Goal: Find specific page/section: Find specific page/section

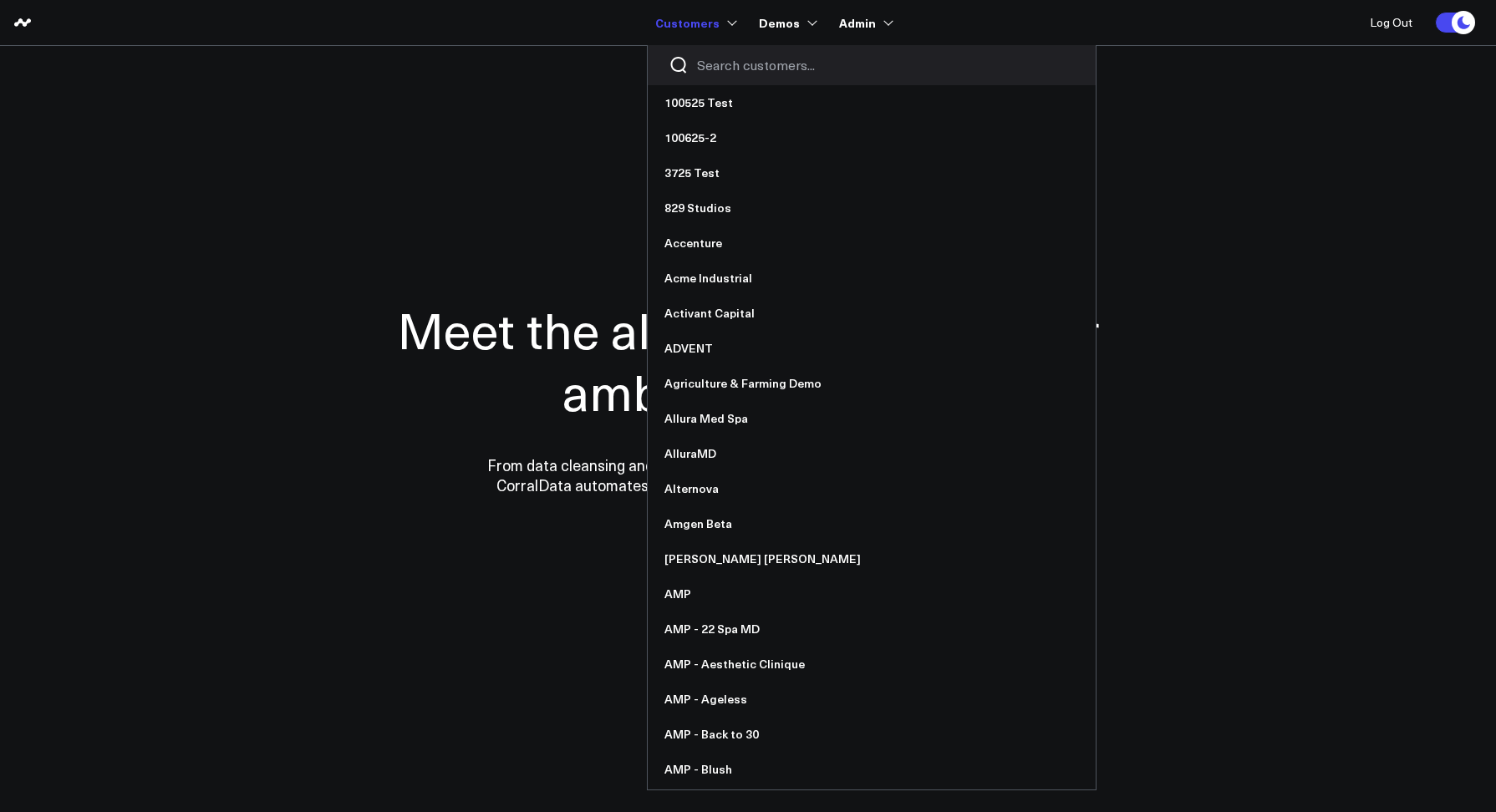
click at [741, 69] on input "Search customers input" at bounding box center [886, 65] width 378 height 18
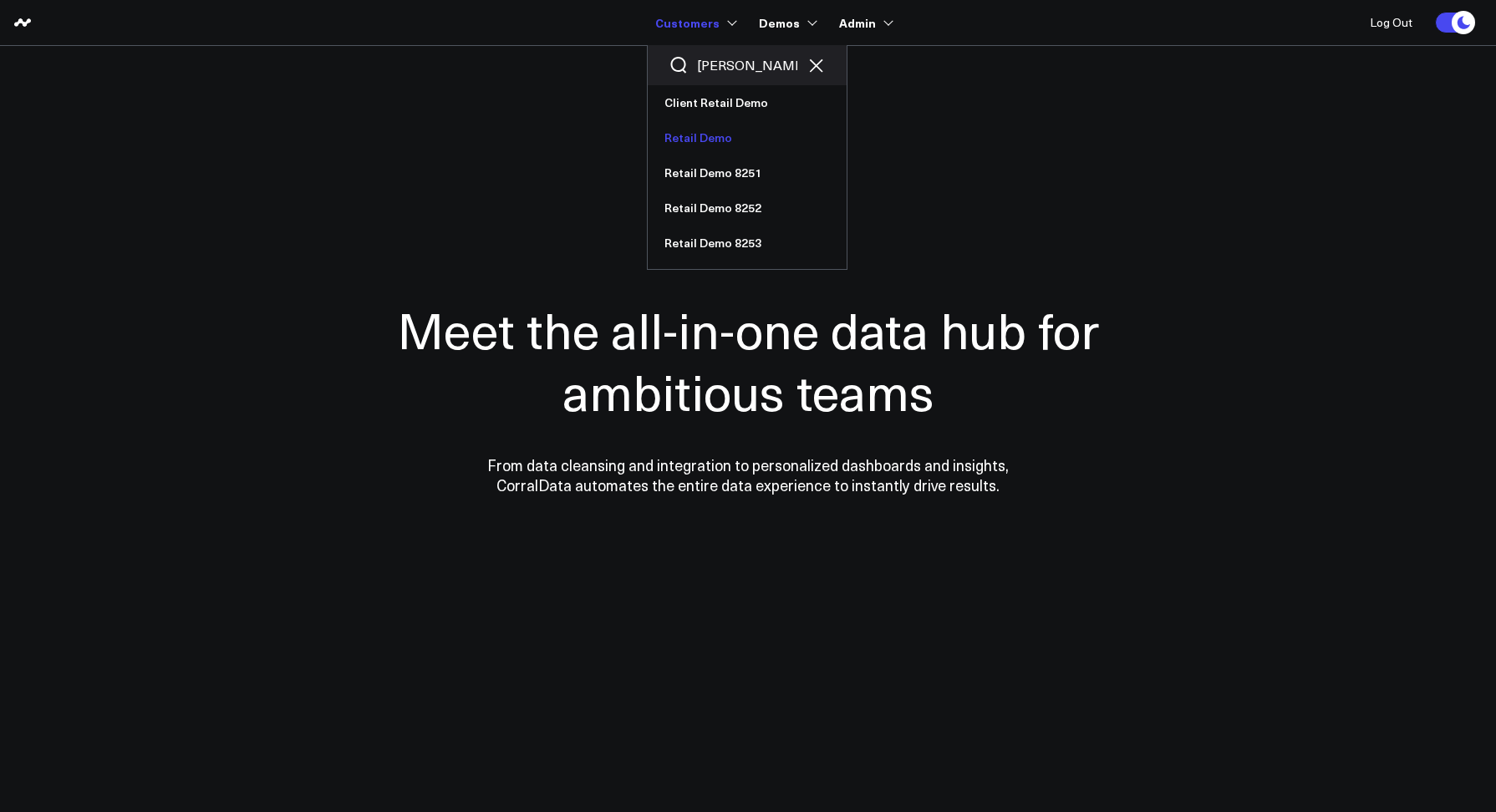
type input "[PERSON_NAME]"
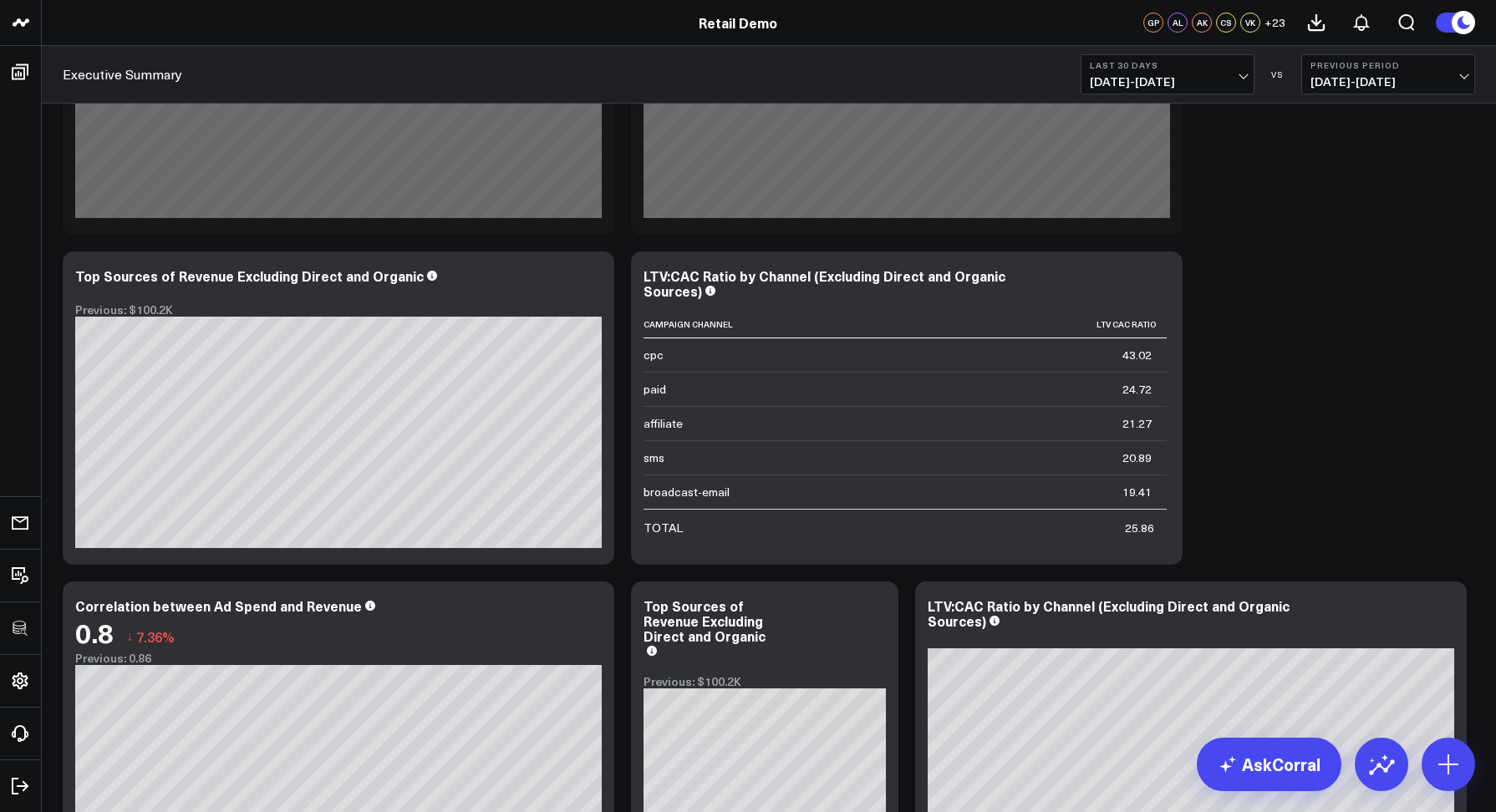
scroll to position [5201, 0]
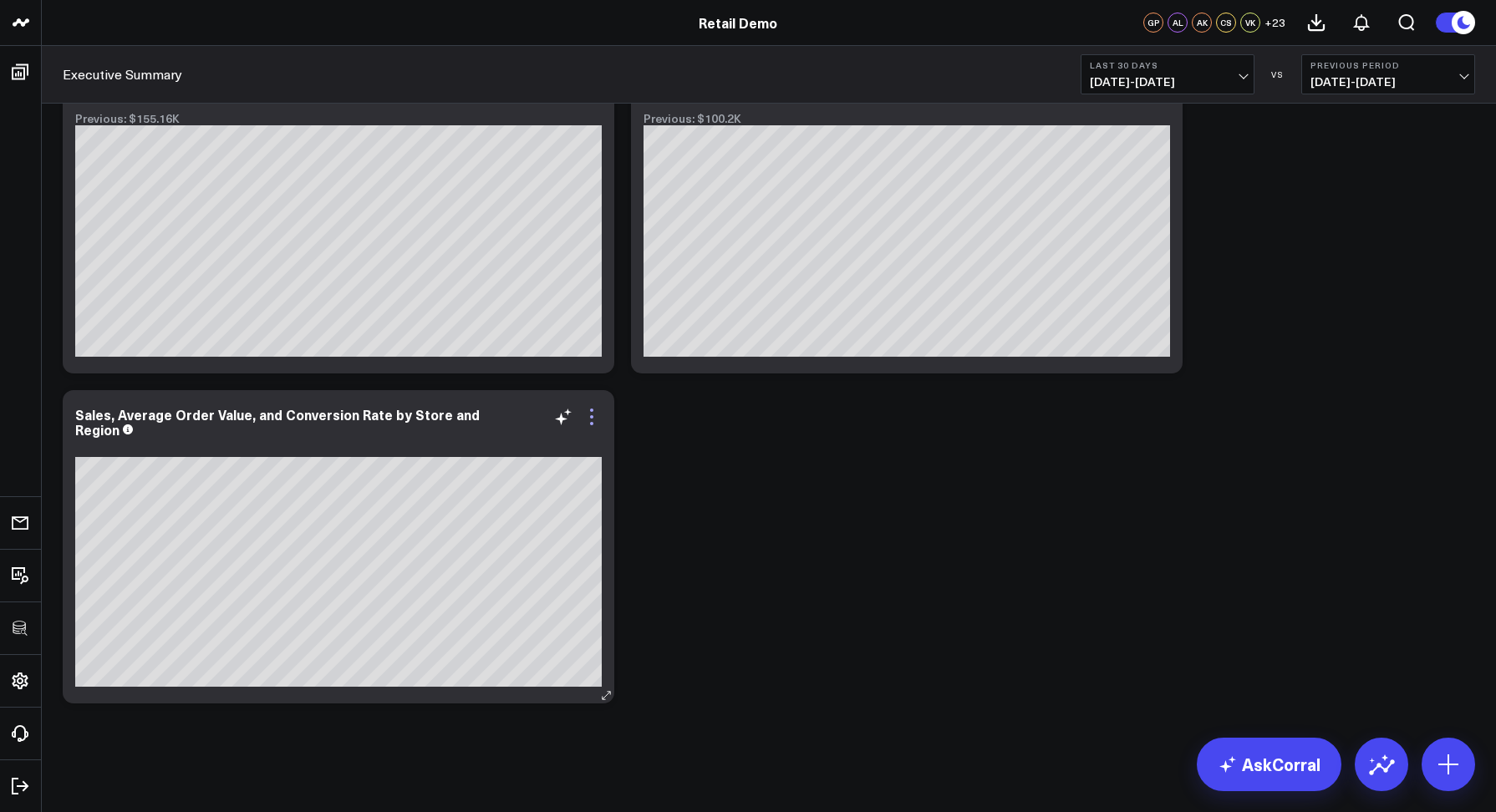
click at [588, 413] on icon at bounding box center [592, 416] width 20 height 20
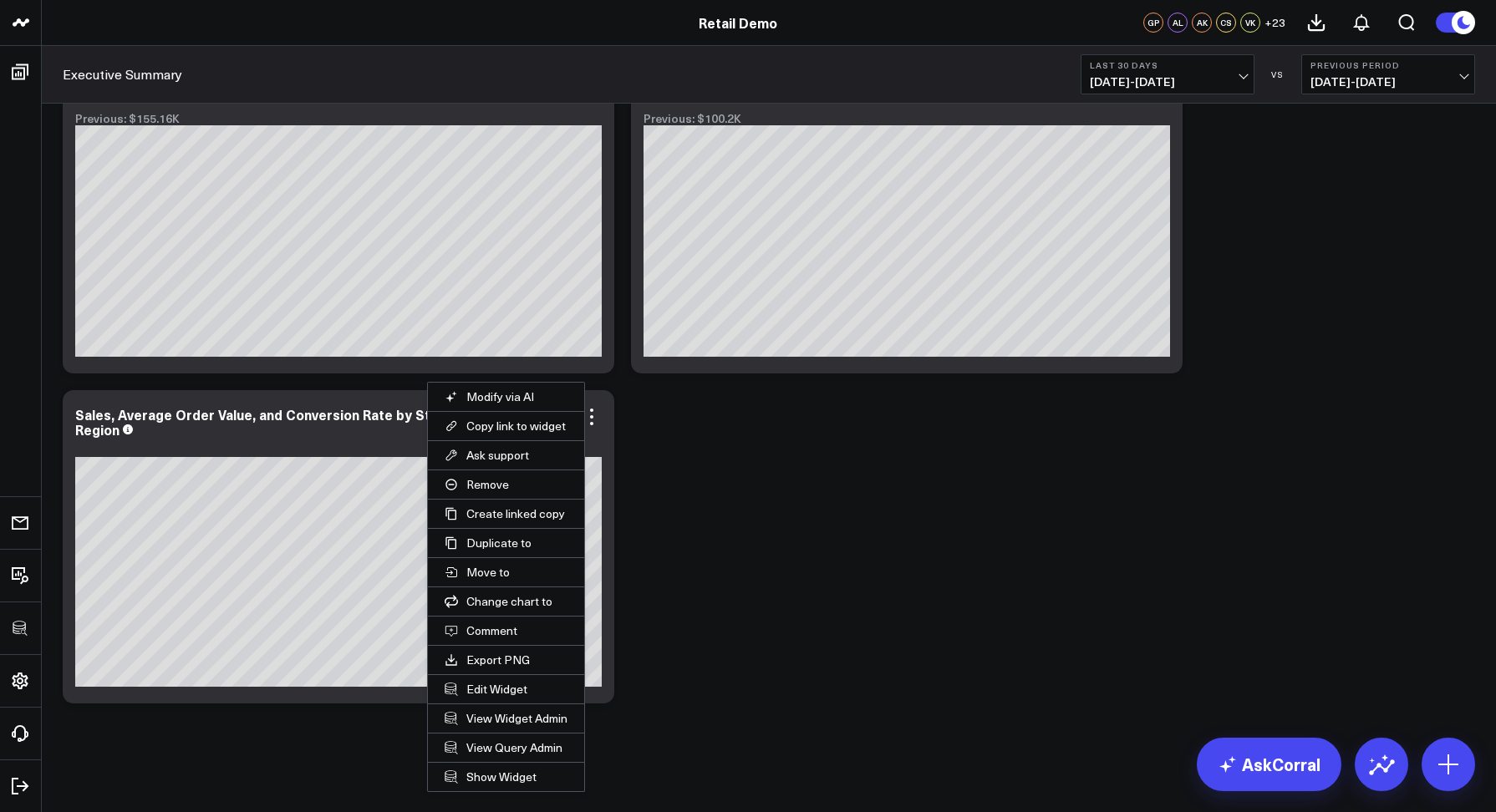
click at [478, 487] on button "Remove" at bounding box center [505, 484] width 156 height 28
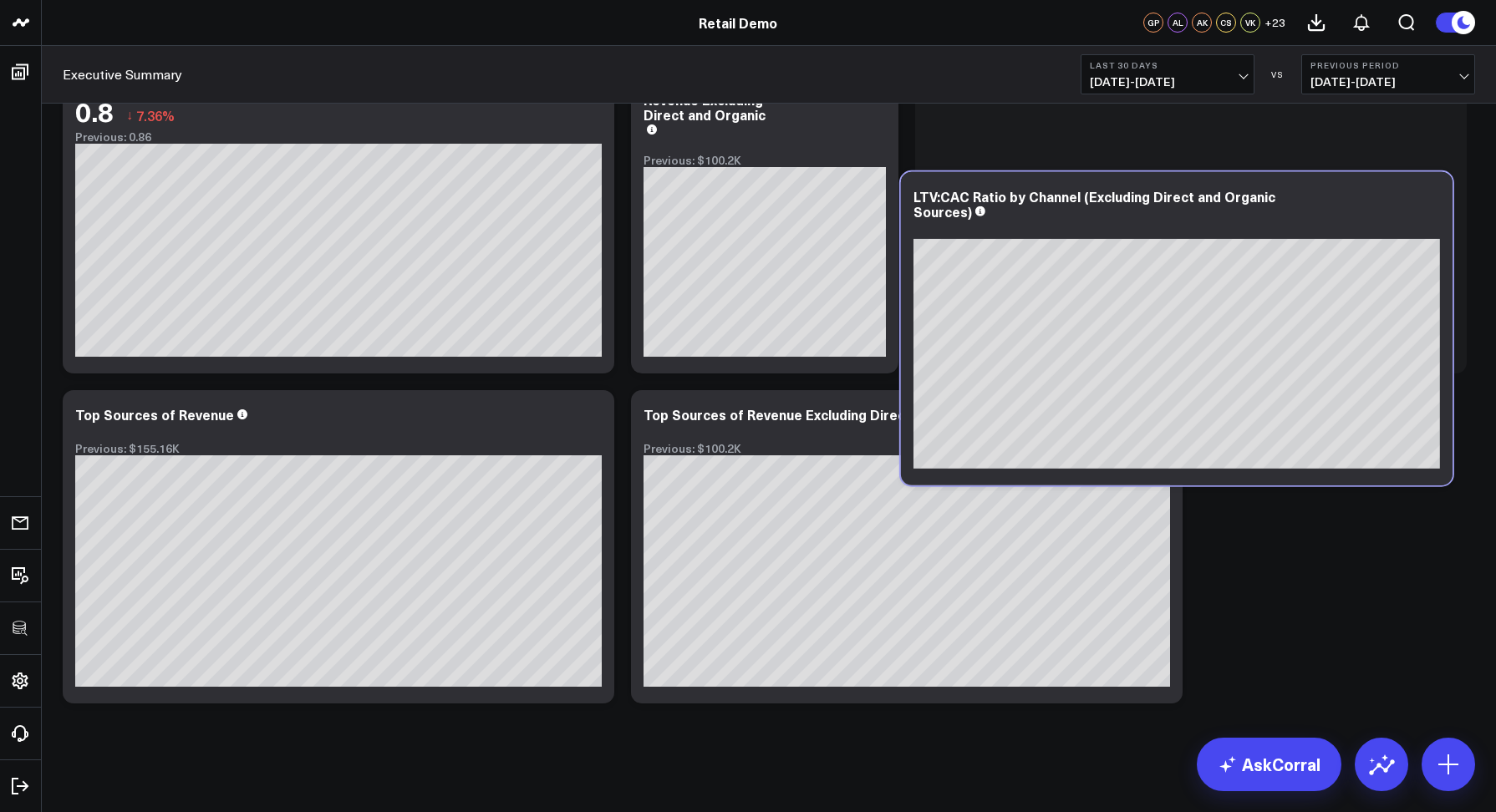
scroll to position [4541, 0]
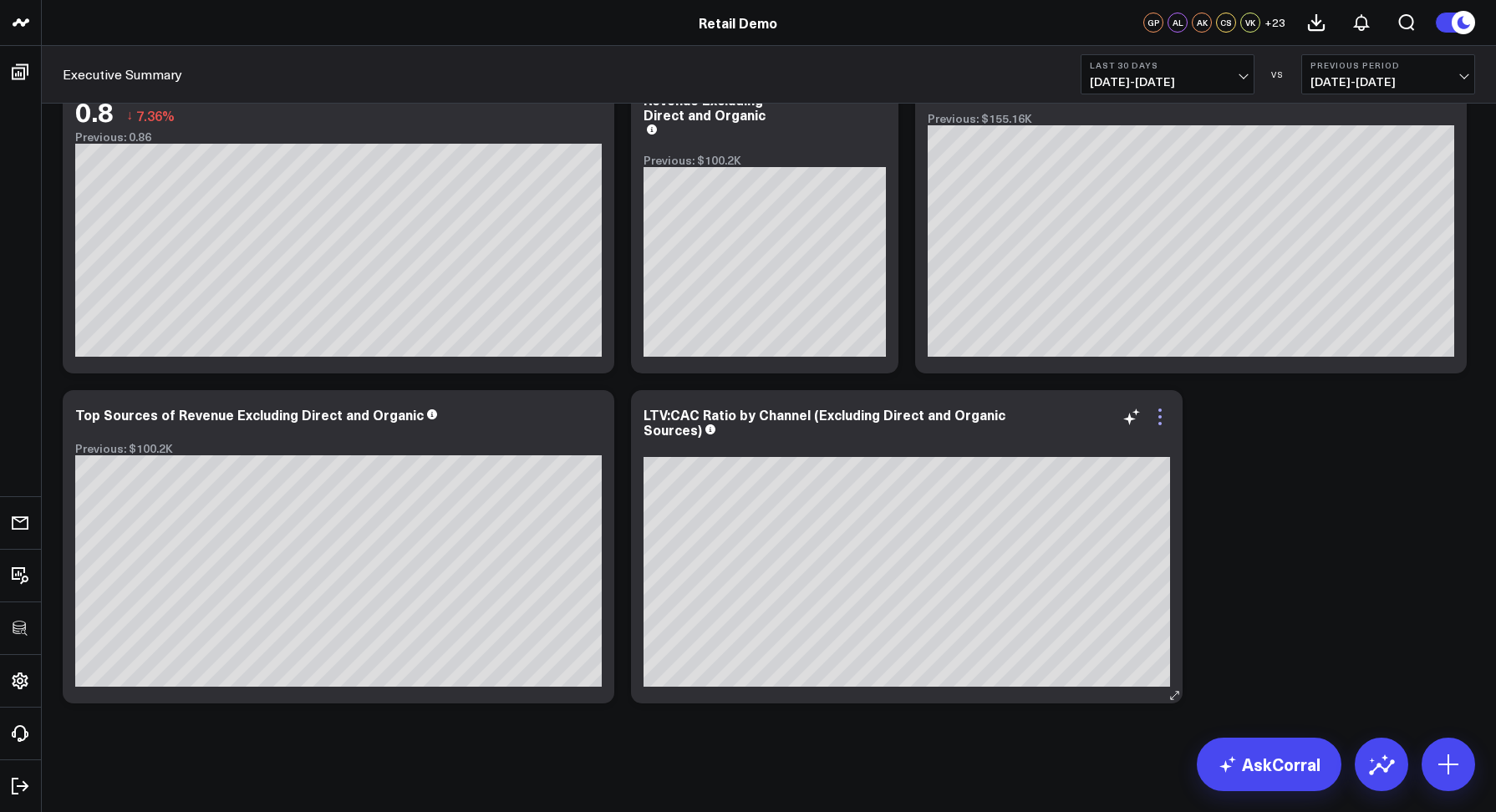
click at [1157, 412] on icon at bounding box center [1160, 416] width 20 height 20
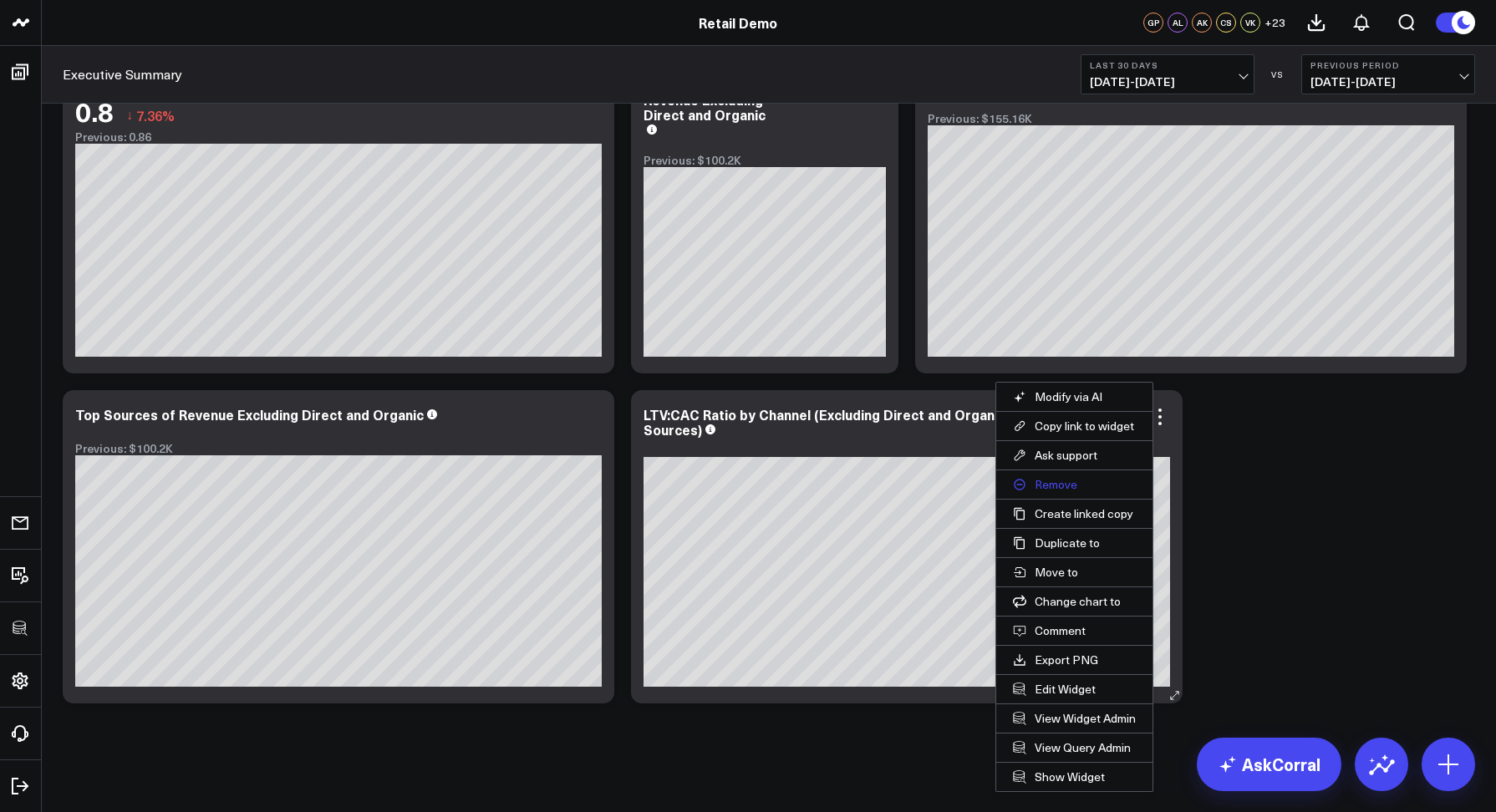
click at [1065, 485] on button "Remove" at bounding box center [1074, 484] width 156 height 28
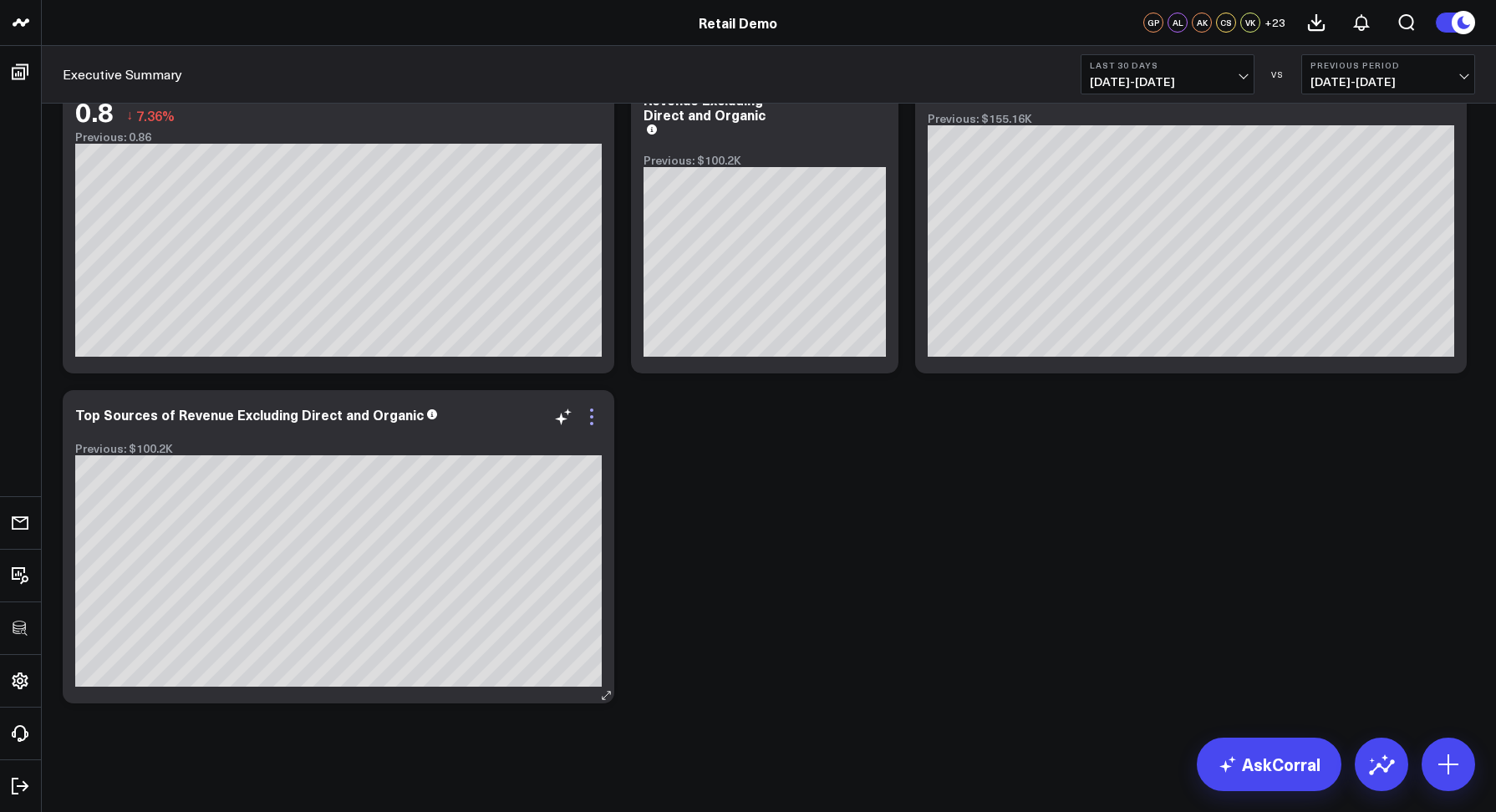
click at [596, 411] on icon at bounding box center [592, 416] width 20 height 20
click at [594, 413] on icon at bounding box center [592, 416] width 20 height 20
click at [590, 417] on icon at bounding box center [591, 416] width 3 height 3
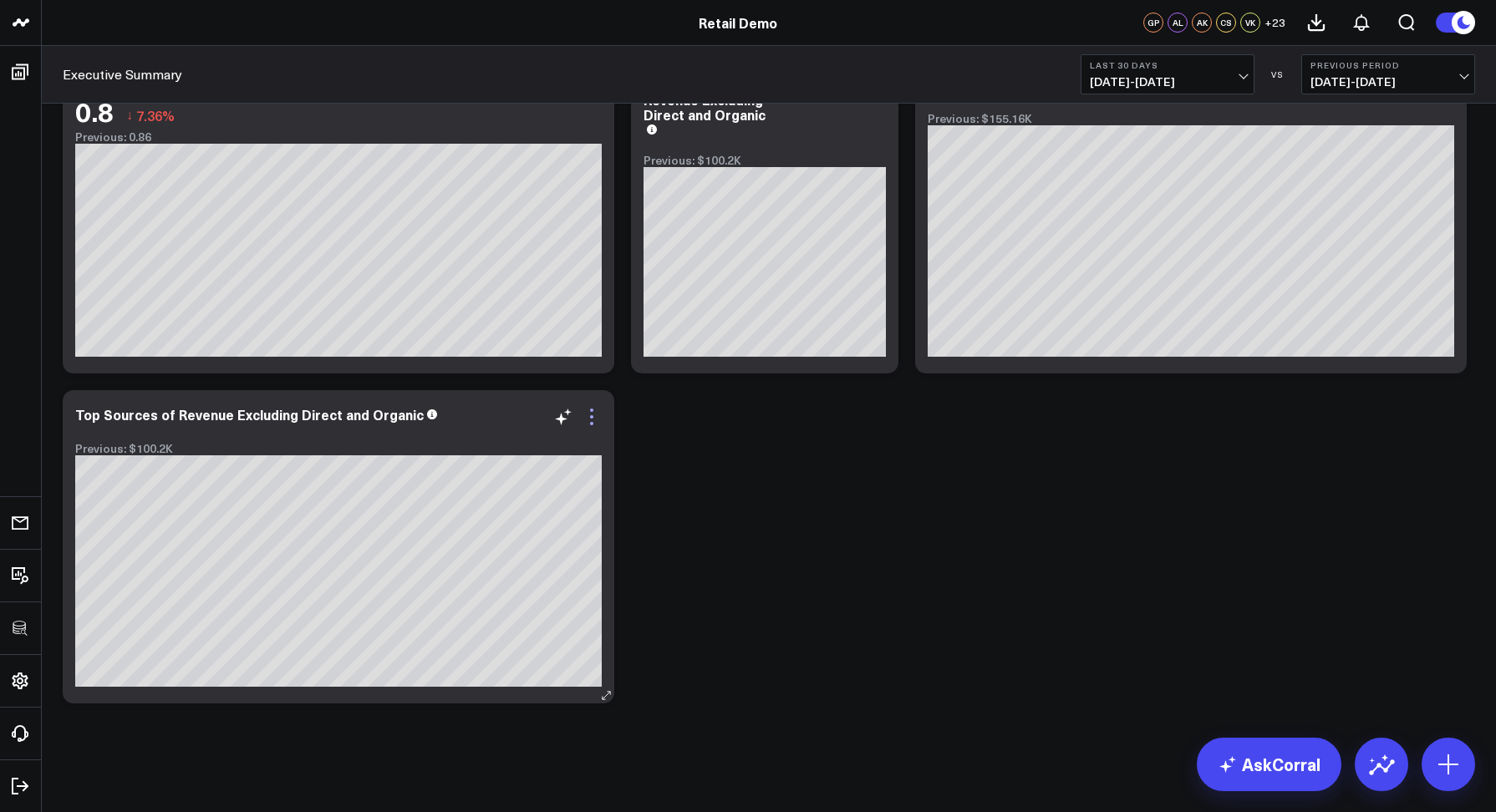
click at [590, 419] on icon at bounding box center [592, 416] width 20 height 20
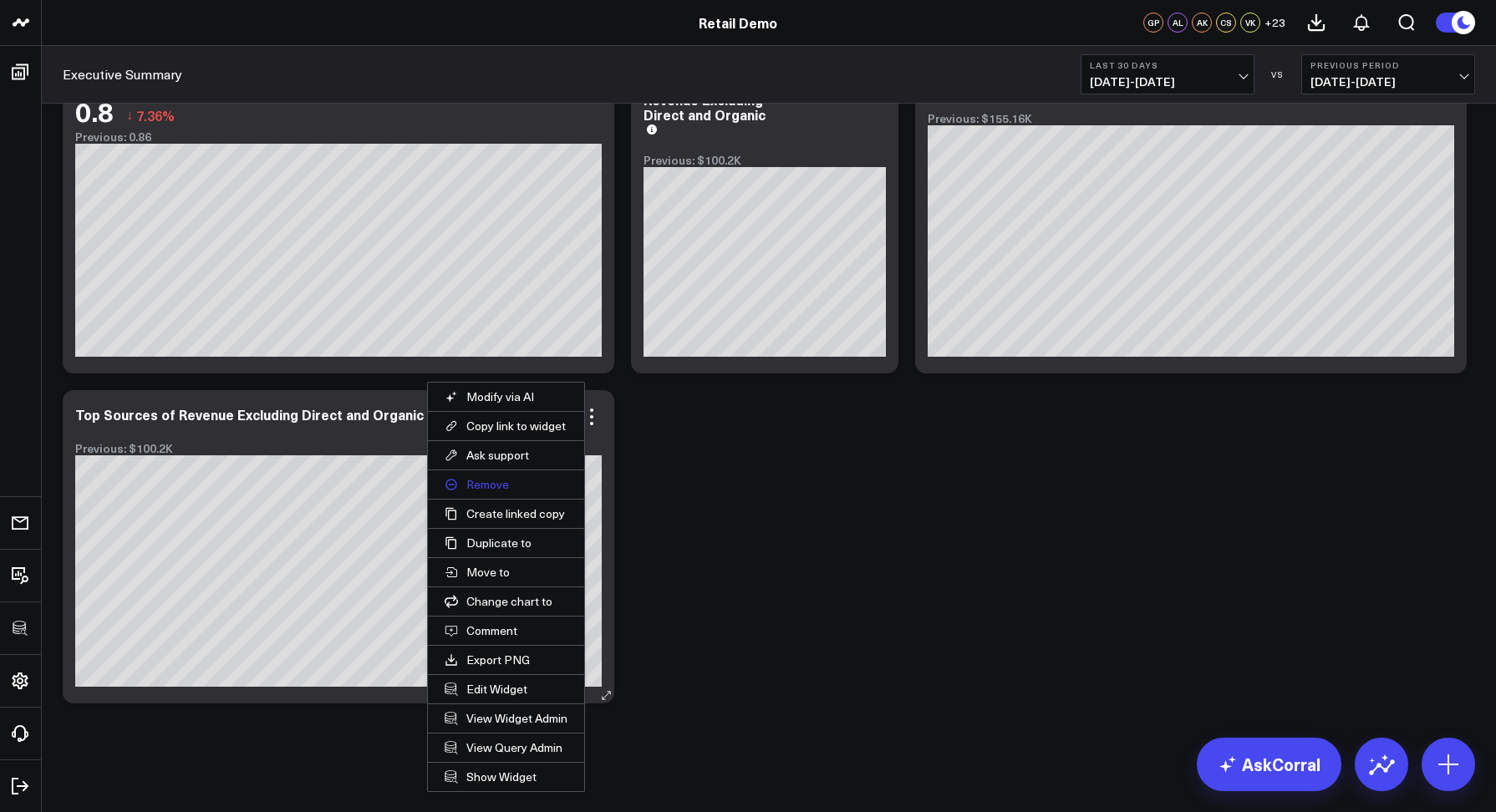
click at [473, 489] on button "Remove" at bounding box center [505, 484] width 156 height 28
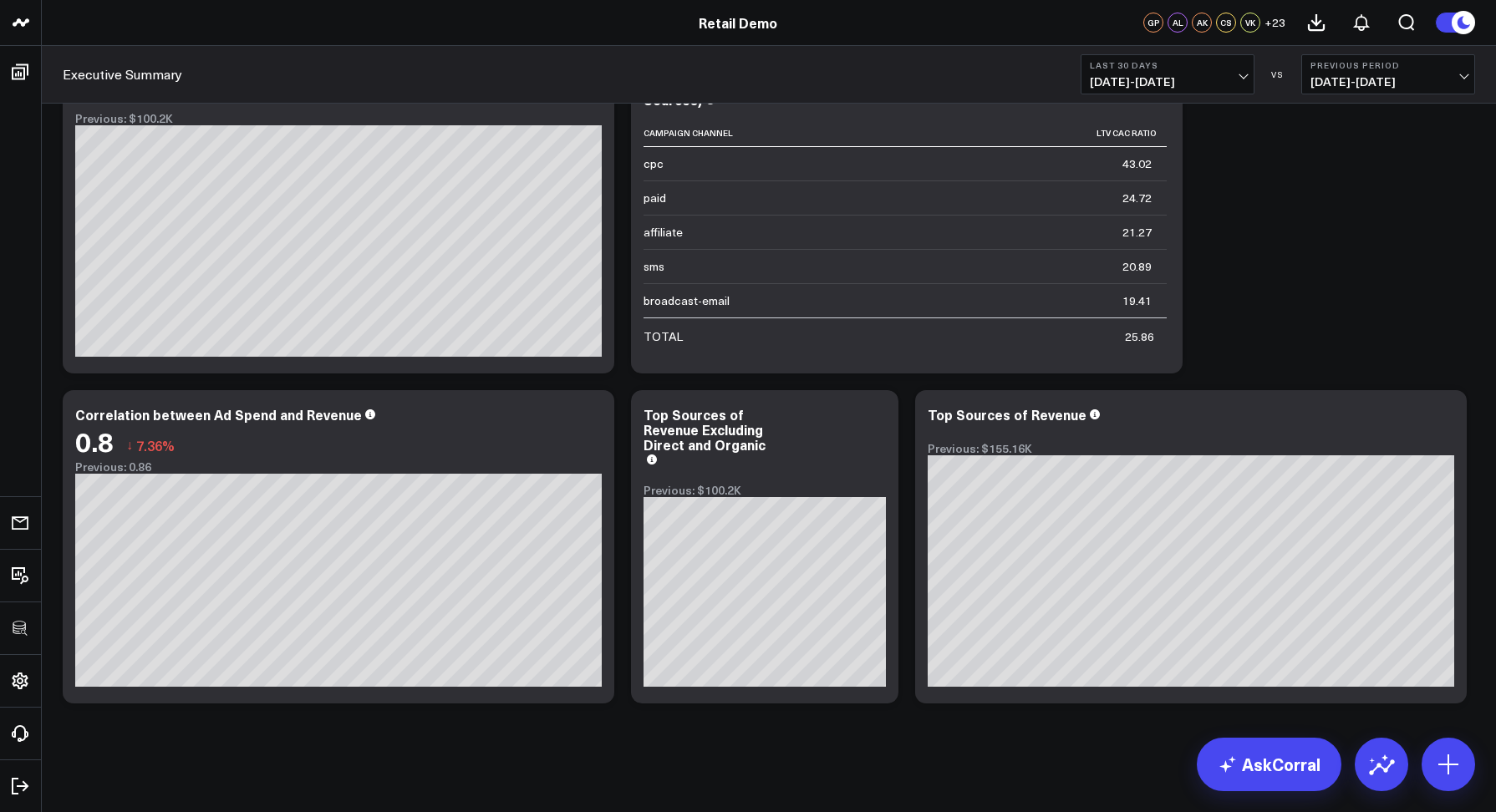
scroll to position [4211, 0]
click at [1442, 417] on icon at bounding box center [1444, 416] width 20 height 20
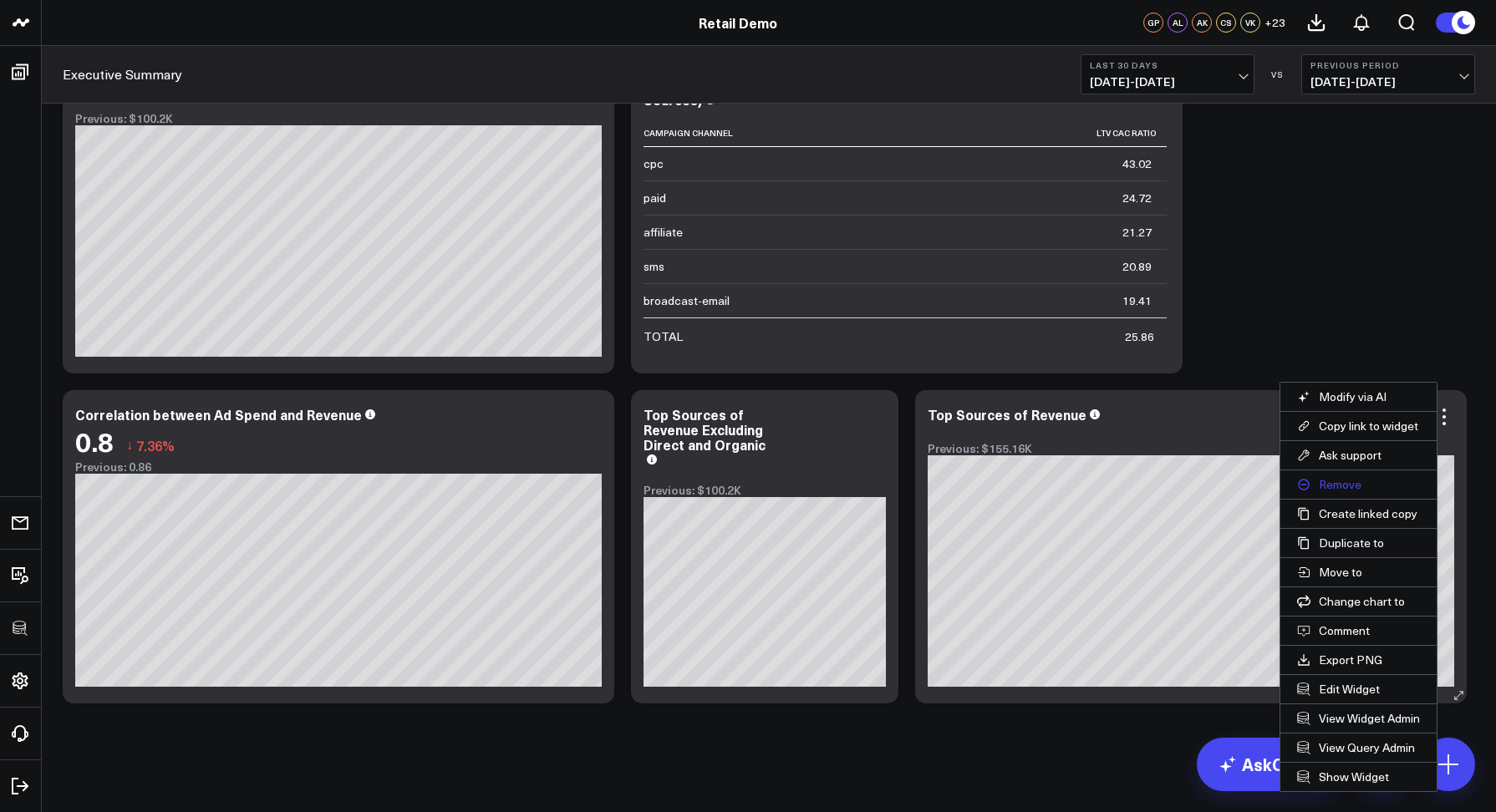
click at [1322, 486] on button "Remove" at bounding box center [1358, 484] width 156 height 28
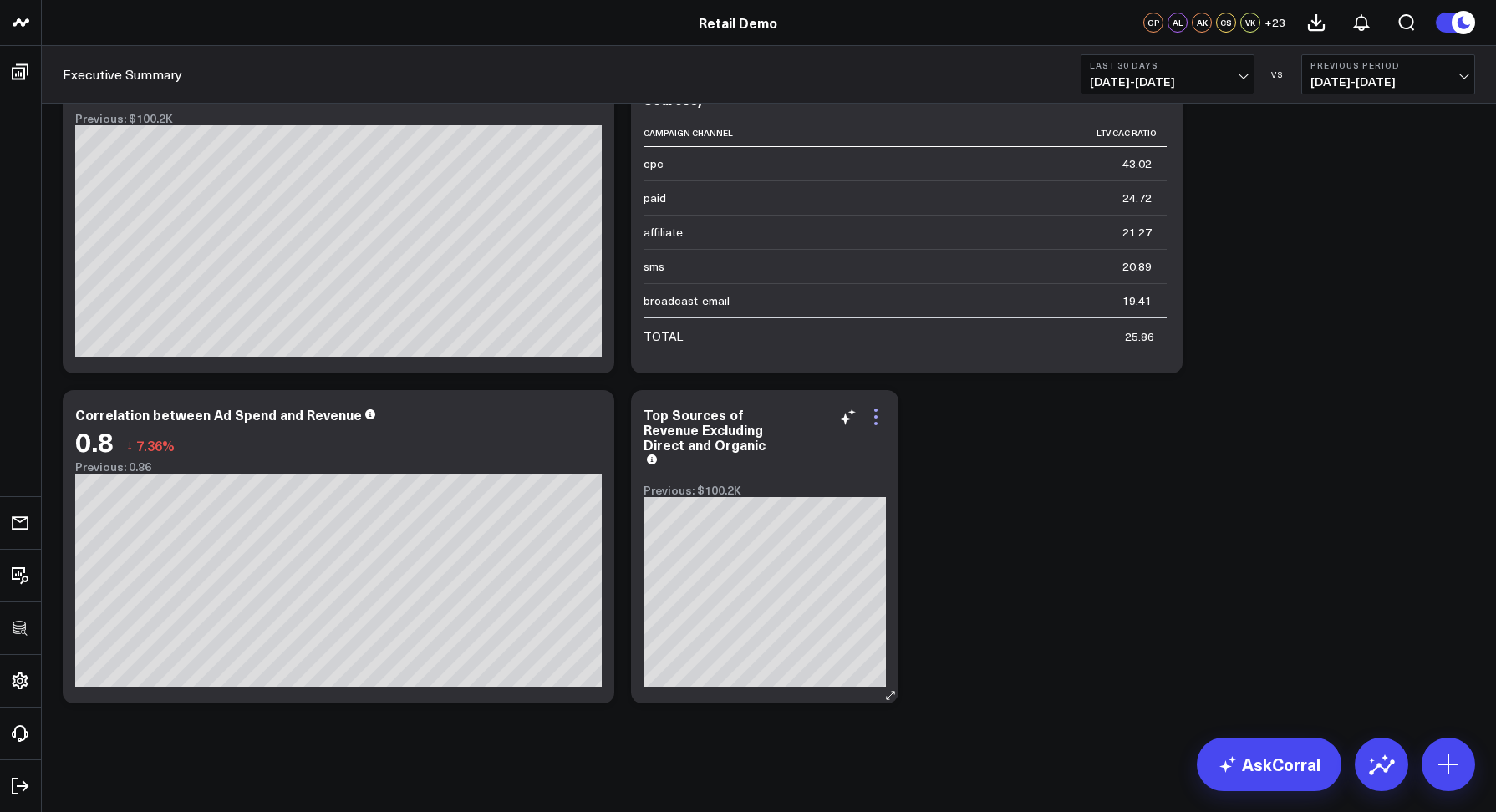
click at [876, 414] on icon at bounding box center [875, 416] width 20 height 20
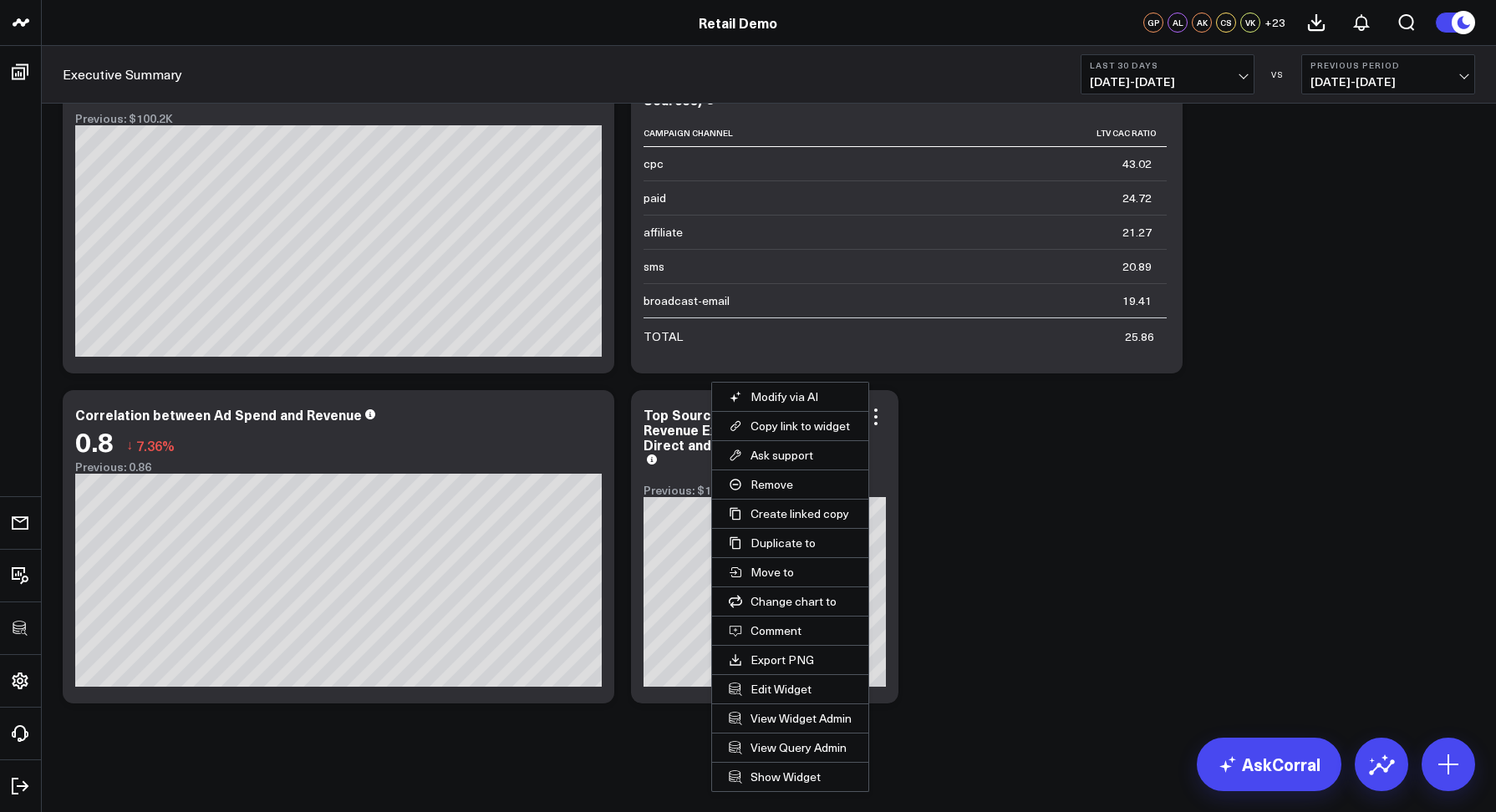
click at [770, 484] on button "Remove" at bounding box center [789, 484] width 156 height 28
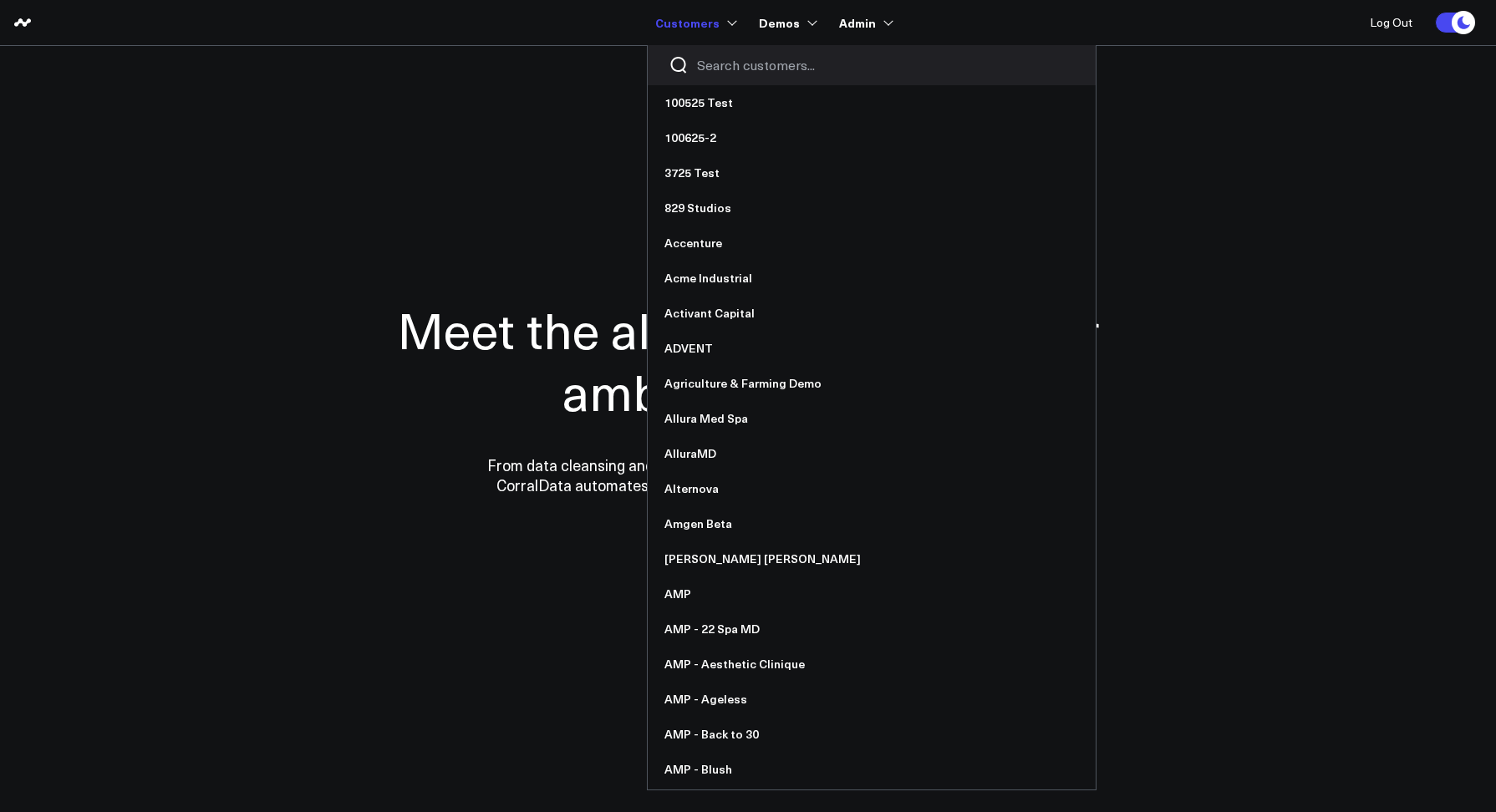
click at [716, 56] on input "Search customers input" at bounding box center [886, 65] width 378 height 18
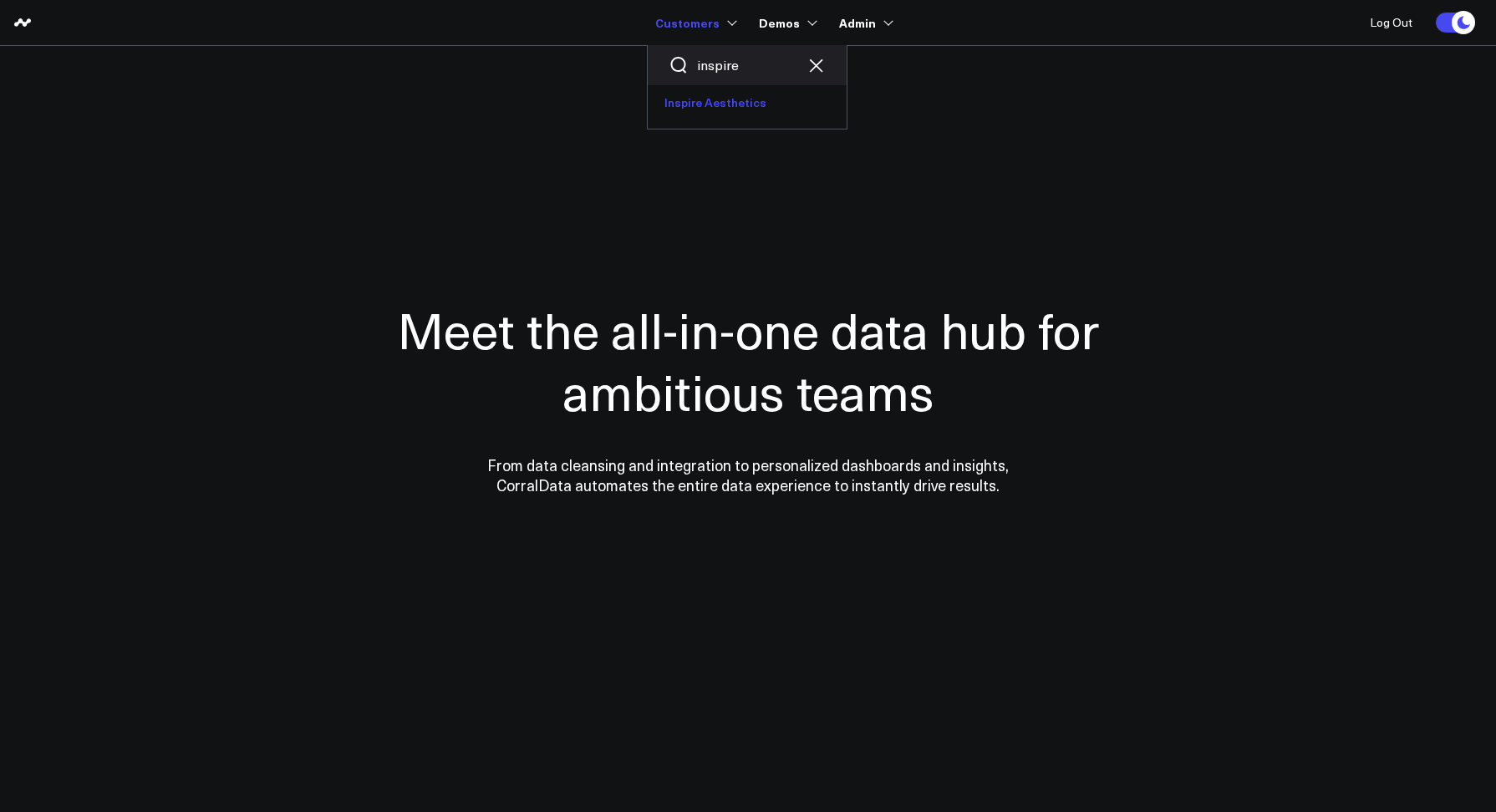
type input "inspire"
click at [687, 99] on link "Inspire Aesthetics" at bounding box center [747, 103] width 198 height 35
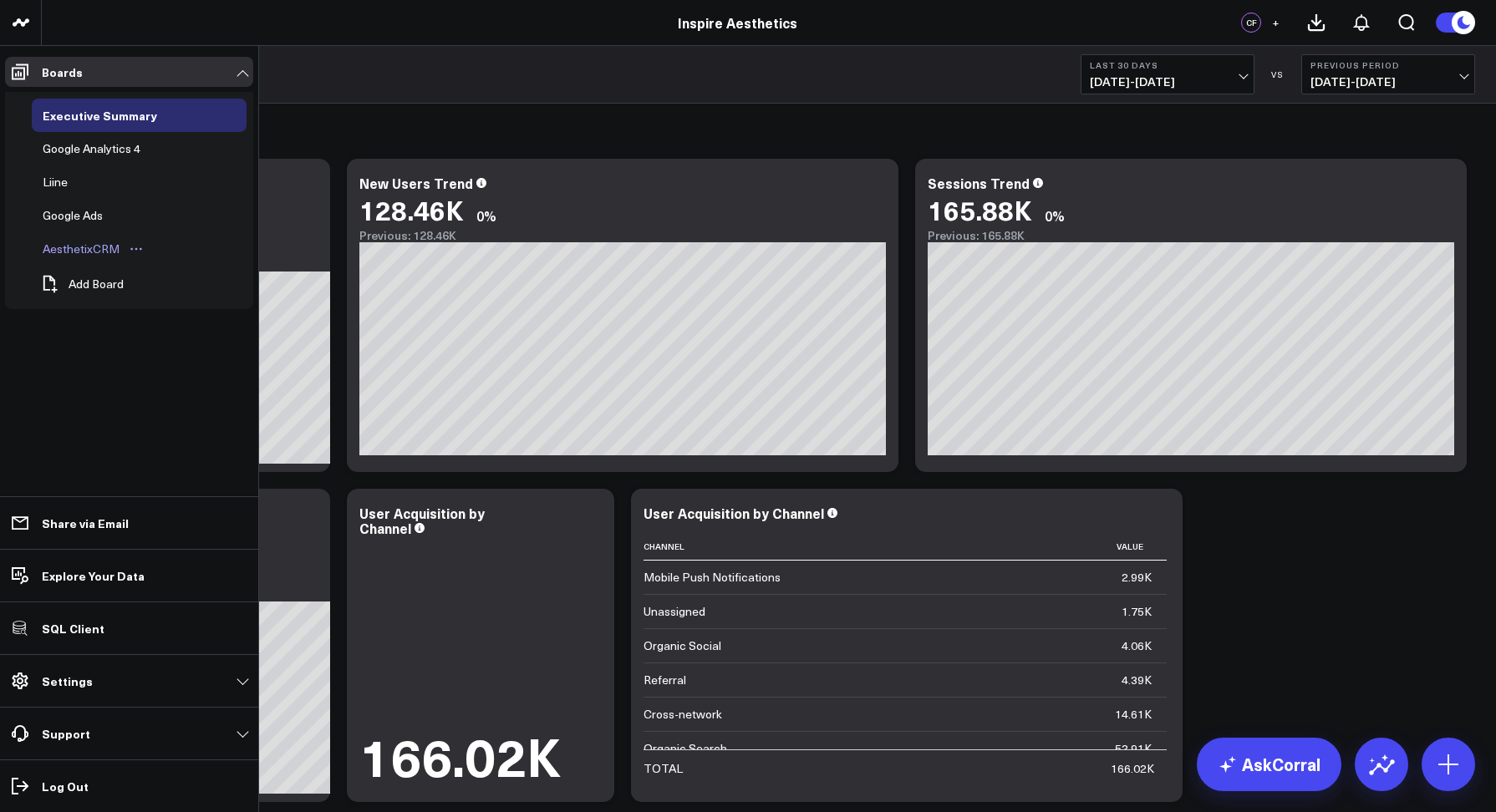
click at [67, 248] on div "AesthetixCRM" at bounding box center [81, 249] width 85 height 20
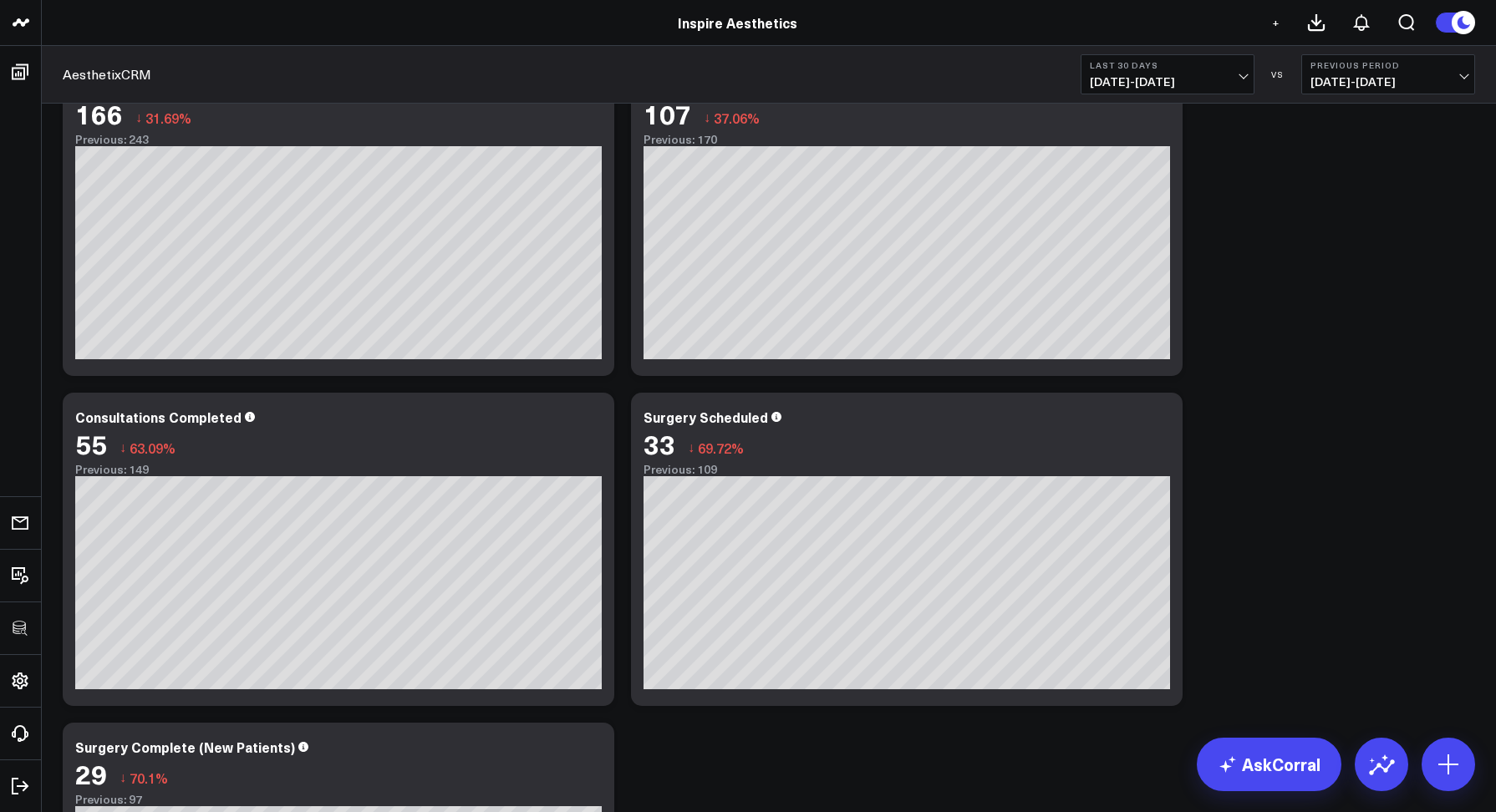
scroll to position [107, 0]
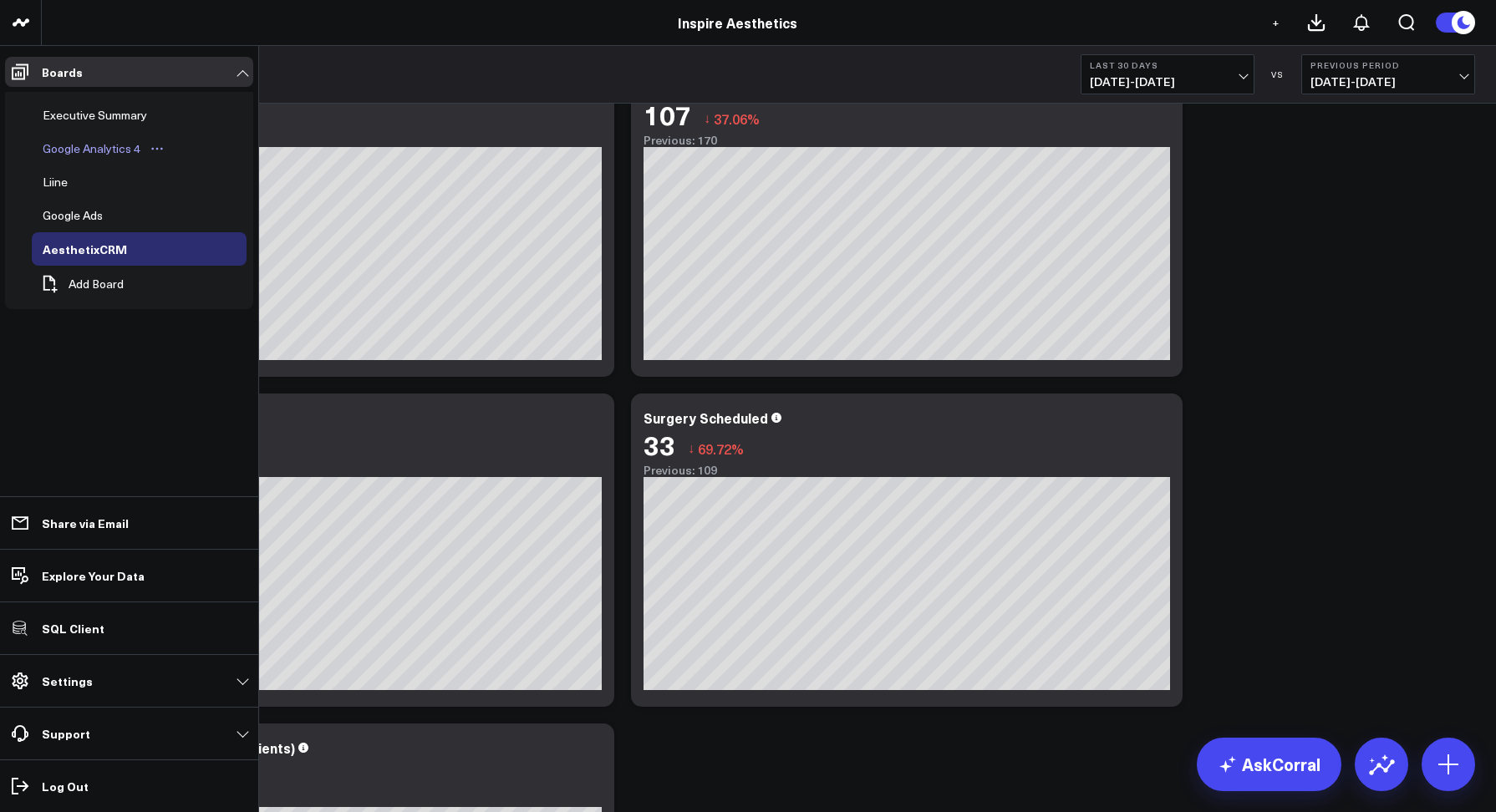
click at [81, 136] on link "Google Analytics 4" at bounding box center [104, 148] width 144 height 34
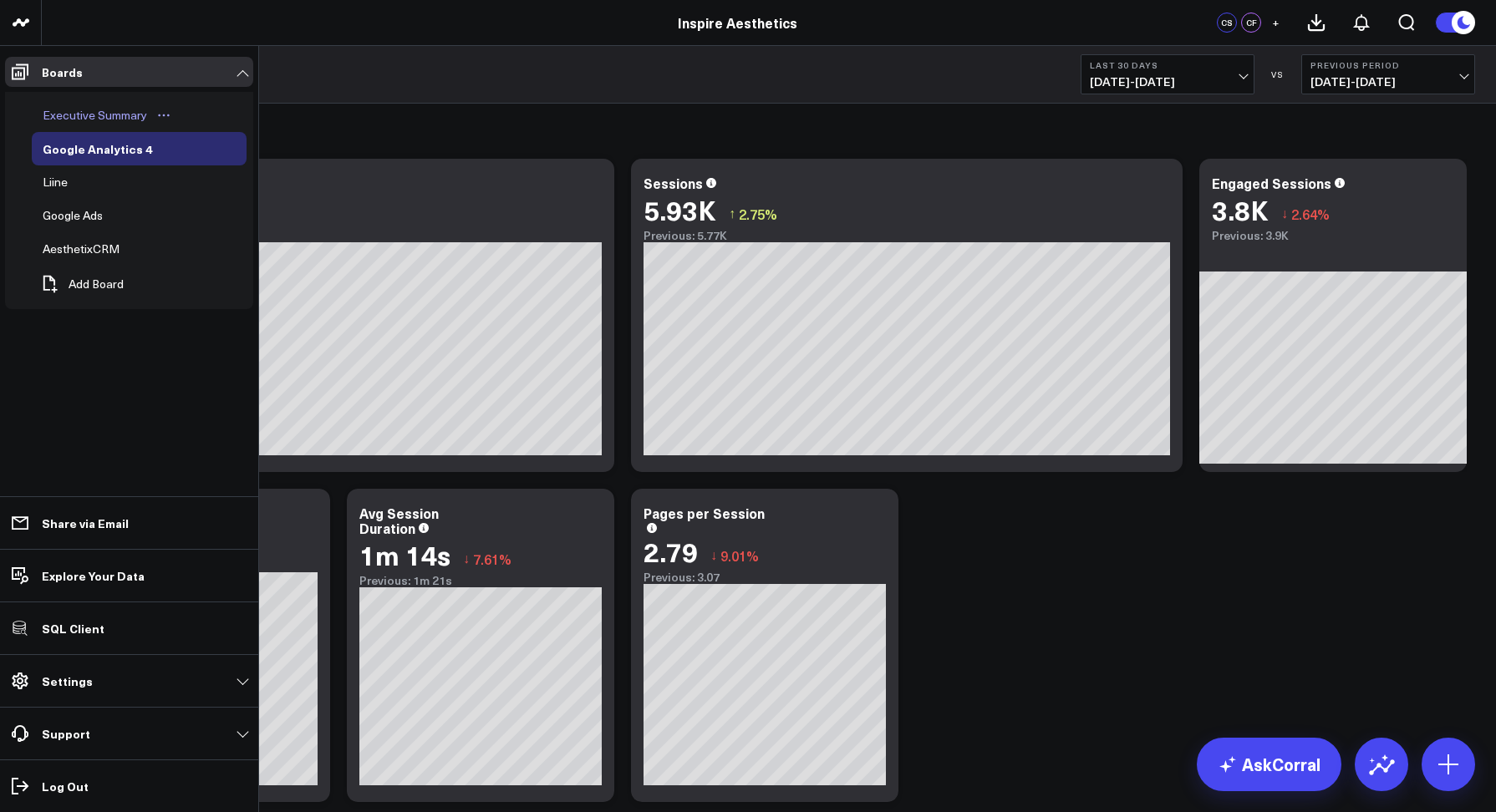
click at [52, 112] on div "Executive Summary" at bounding box center [95, 115] width 113 height 20
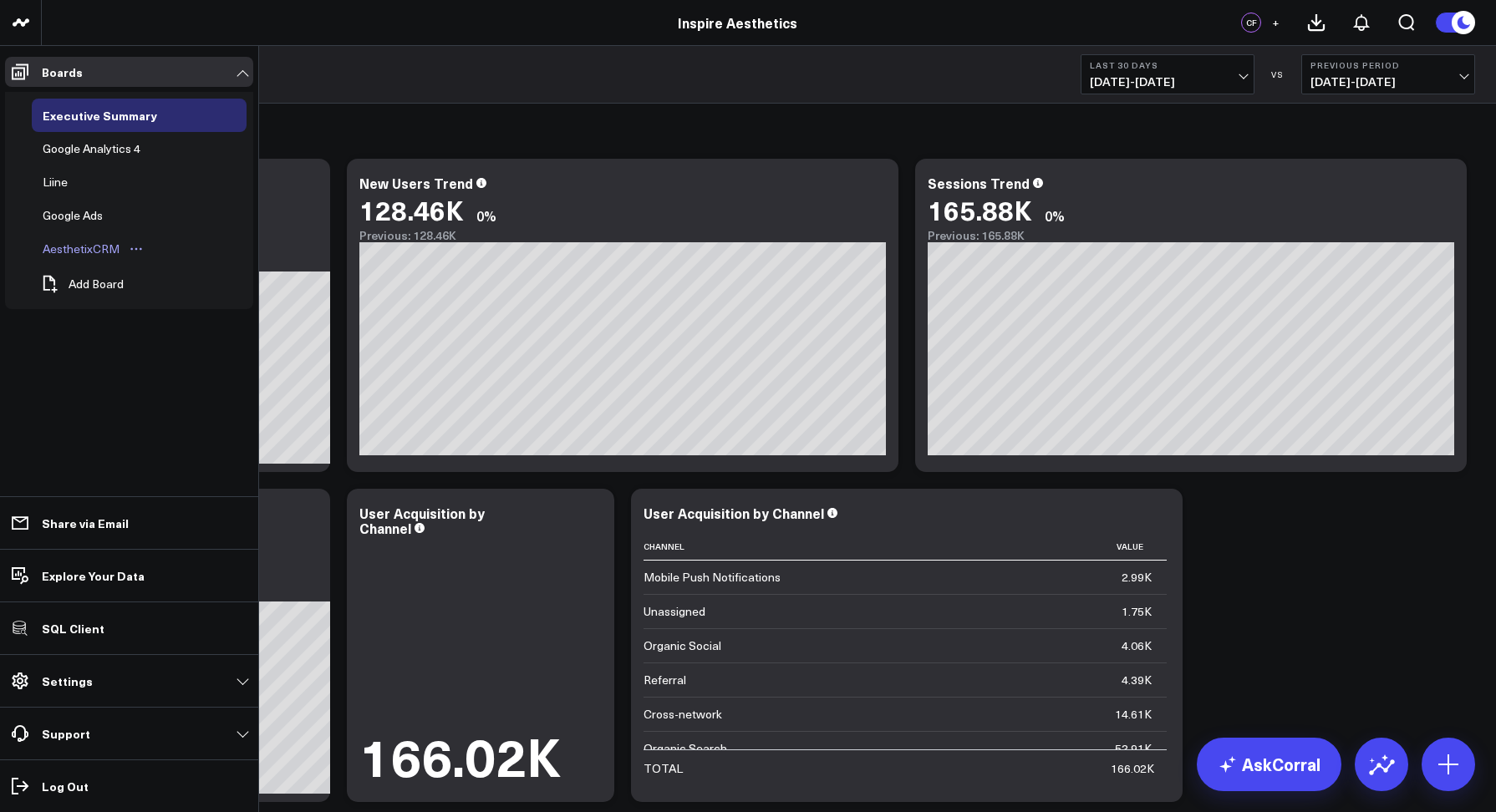
click at [83, 249] on div "AesthetixCRM" at bounding box center [81, 249] width 85 height 20
